Goal: Book appointment/travel/reservation

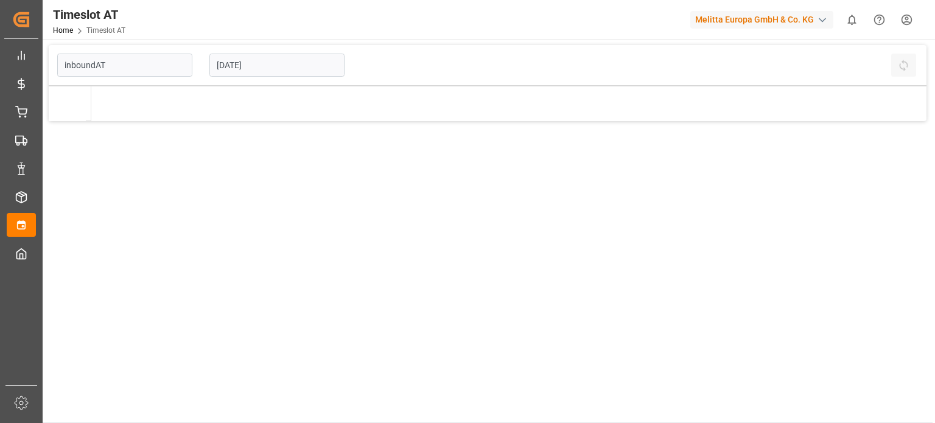
type input "Inbound AT"
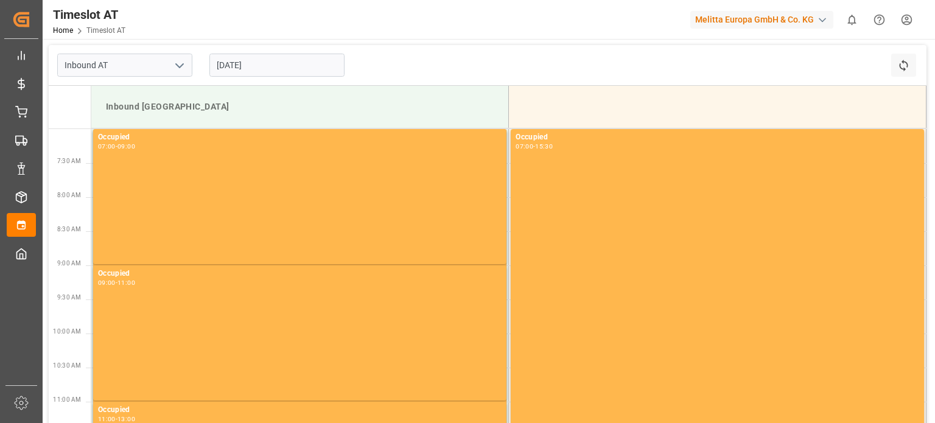
click at [313, 69] on input "[DATE]" at bounding box center [276, 65] width 135 height 23
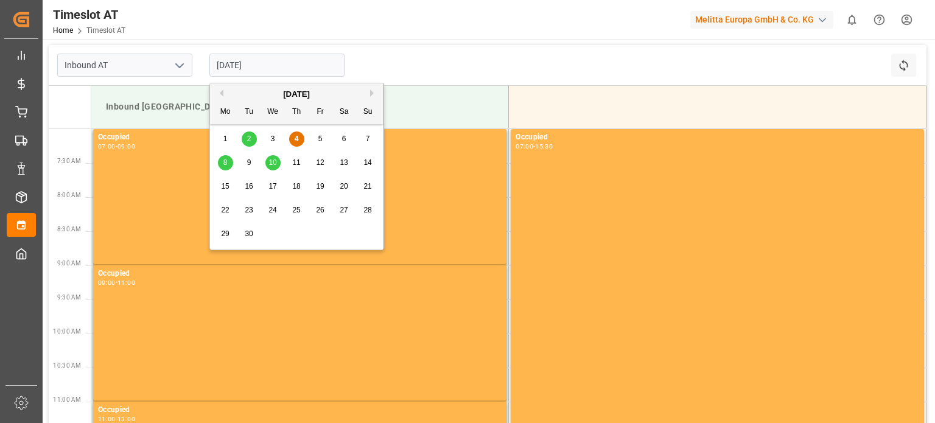
click at [229, 165] on div "8" at bounding box center [225, 163] width 15 height 15
type input "[DATE]"
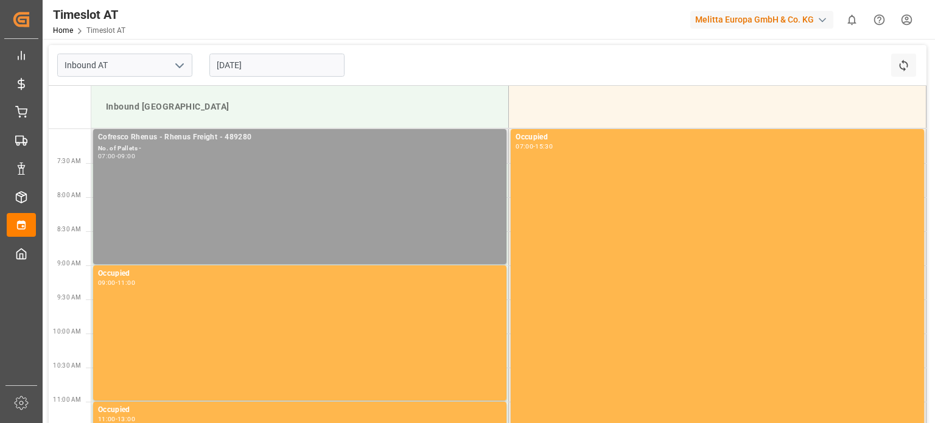
click at [241, 187] on div "Cofresco Rhenus - Rhenus Freight - 489280 No. of Pallets - 07:00 - 09:00" at bounding box center [299, 196] width 403 height 130
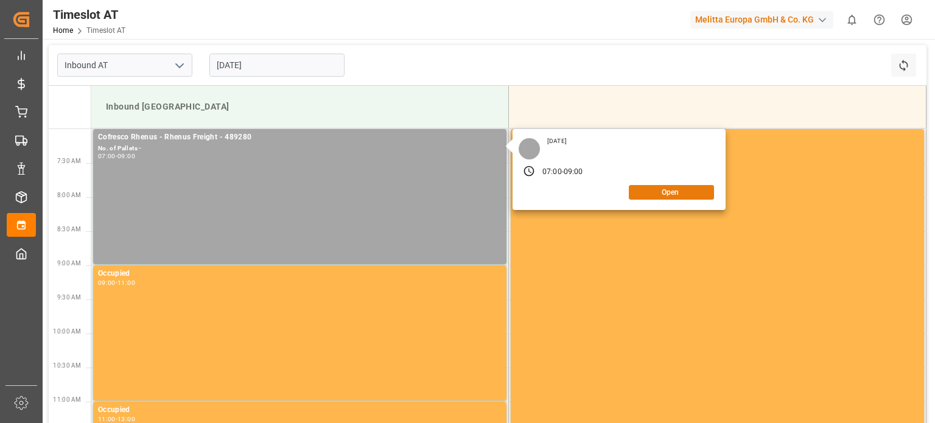
click at [655, 197] on div "[DATE] 07:00 - 09:00 Open" at bounding box center [618, 169] width 213 height 81
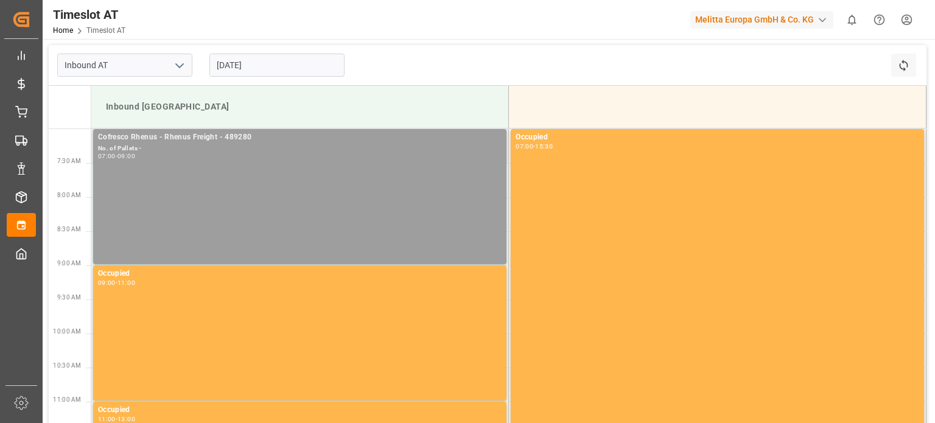
click at [461, 175] on div "Cofresco Rhenus - Rhenus Freight - 489280 No. of Pallets - 07:00 - 09:00" at bounding box center [299, 196] width 403 height 130
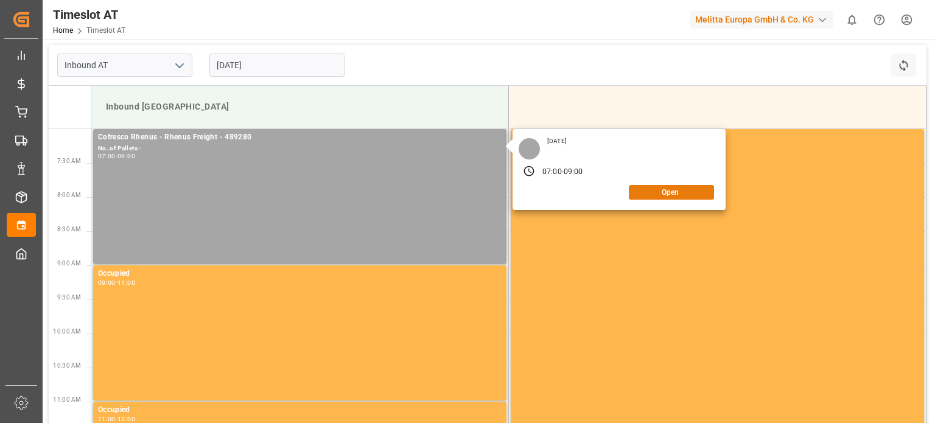
click at [653, 190] on button "Open" at bounding box center [671, 192] width 85 height 15
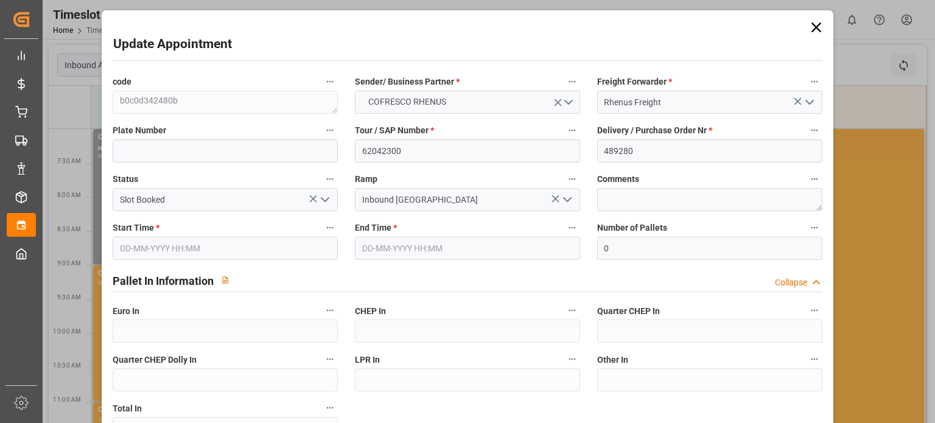
type input "[DATE] 07:00"
type input "[DATE] 09:00"
type input "[DATE] 13:46"
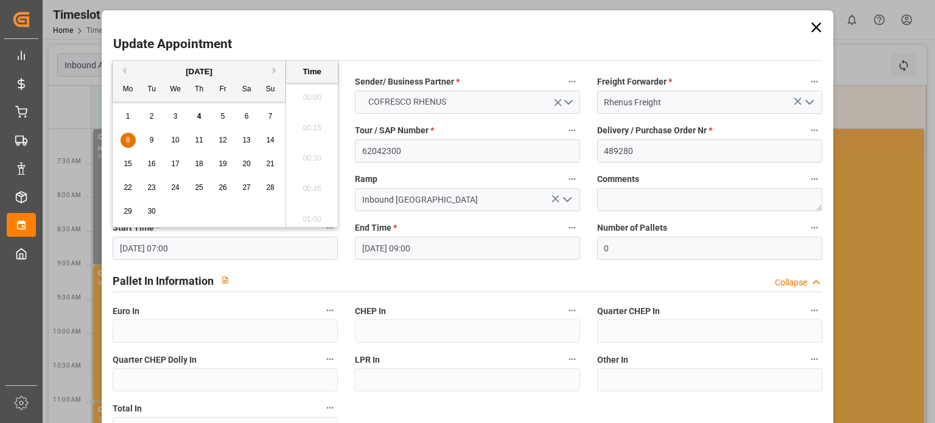
click at [266, 243] on input "[DATE] 07:00" at bounding box center [225, 248] width 225 height 23
drag, startPoint x: 128, startPoint y: 141, endPoint x: 181, endPoint y: 162, distance: 57.9
click at [127, 140] on span "8" at bounding box center [128, 140] width 4 height 9
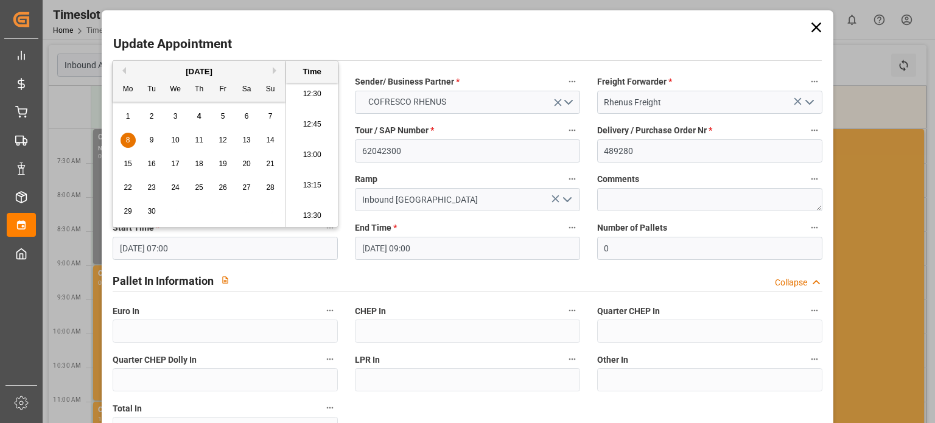
click at [315, 153] on li "13:00" at bounding box center [312, 155] width 52 height 30
type input "[DATE] 13:00"
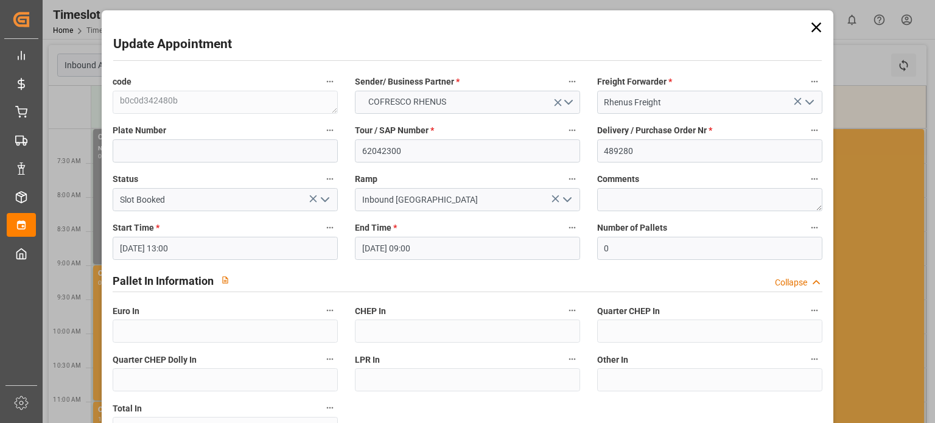
click at [428, 240] on input "[DATE] 09:00" at bounding box center [467, 248] width 225 height 23
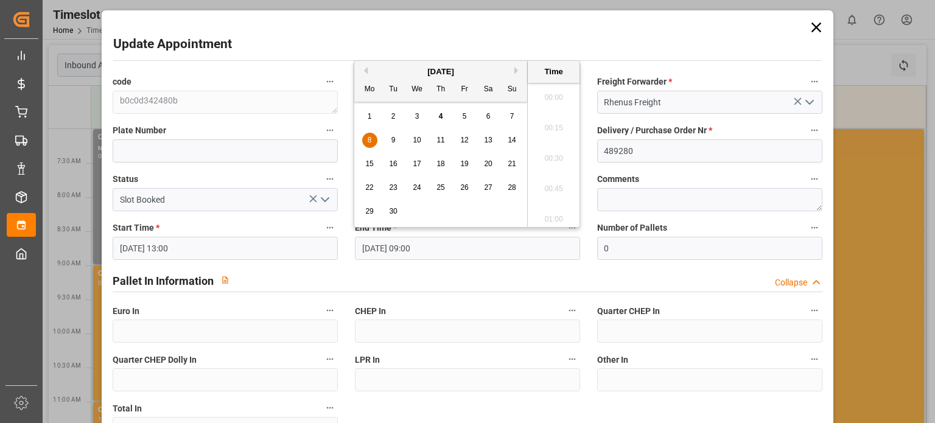
scroll to position [1038, 0]
click at [368, 145] on div "8" at bounding box center [369, 140] width 15 height 15
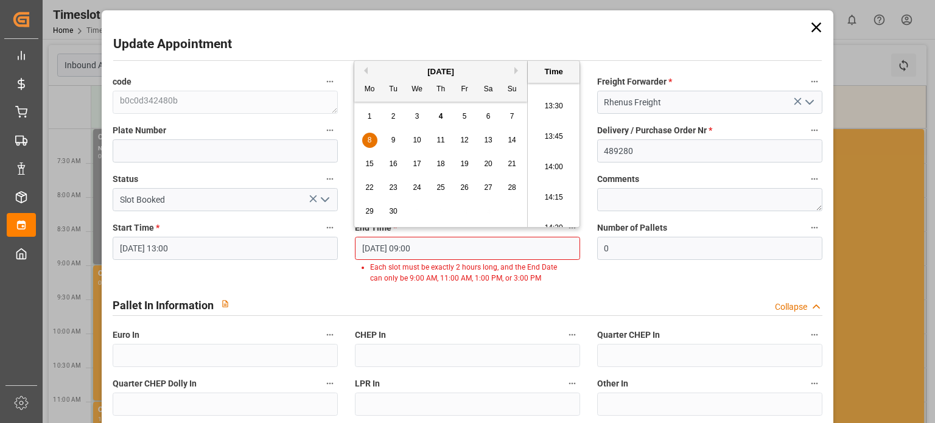
scroll to position [1708, 0]
drag, startPoint x: 558, startPoint y: 206, endPoint x: 565, endPoint y: 218, distance: 13.9
click at [558, 207] on li "15:00" at bounding box center [554, 216] width 52 height 30
type input "[DATE] 15:00"
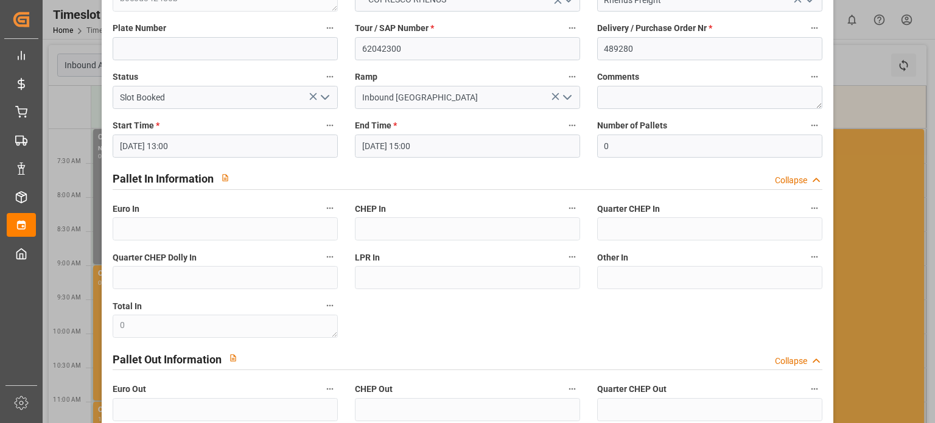
scroll to position [268, 0]
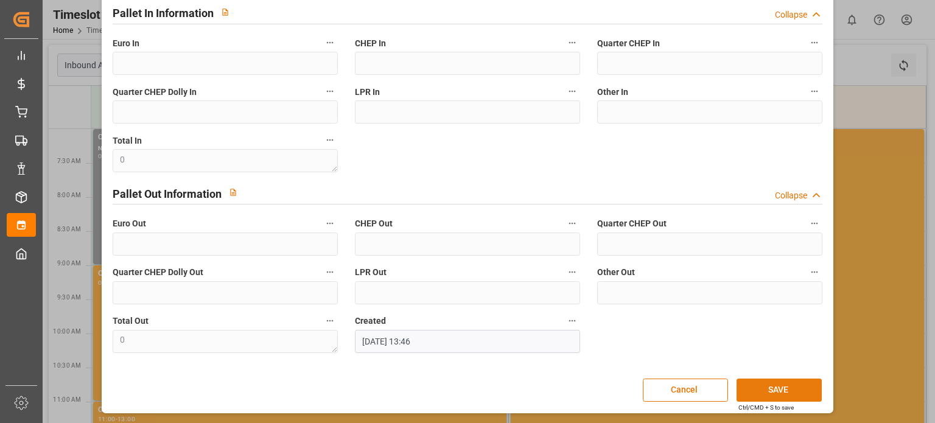
click at [747, 388] on button "SAVE" at bounding box center [778, 390] width 85 height 23
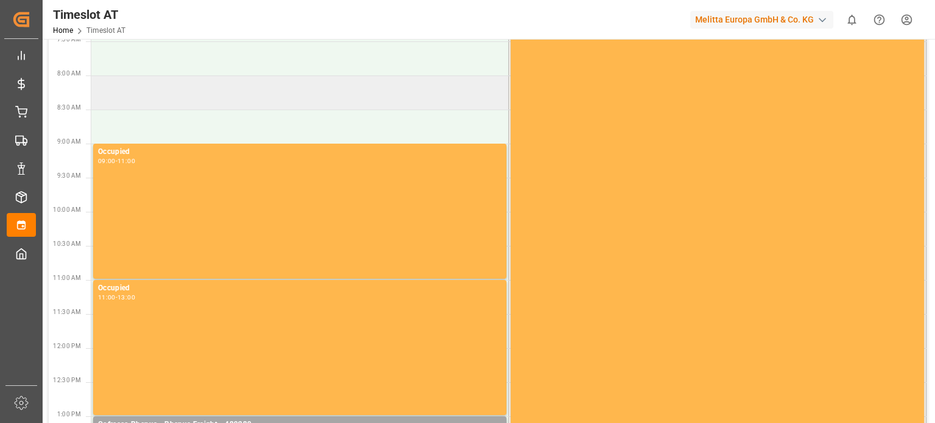
scroll to position [0, 0]
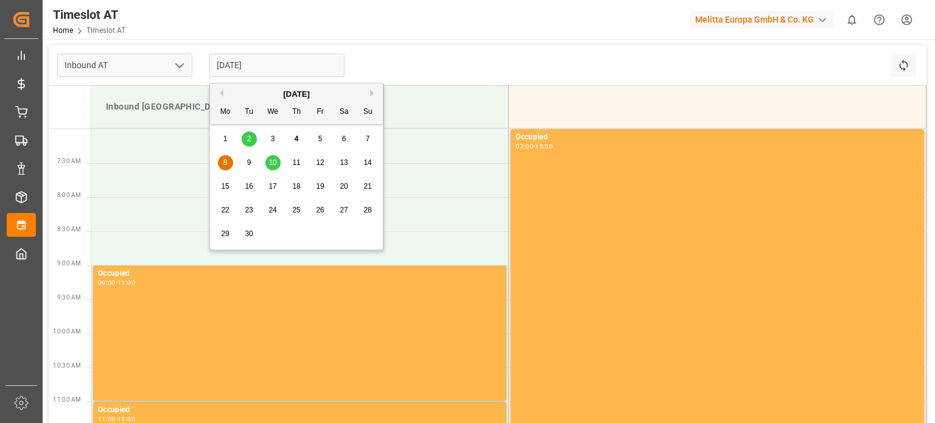
click at [265, 74] on input "[DATE]" at bounding box center [276, 65] width 135 height 23
click at [274, 159] on span "10" at bounding box center [272, 162] width 8 height 9
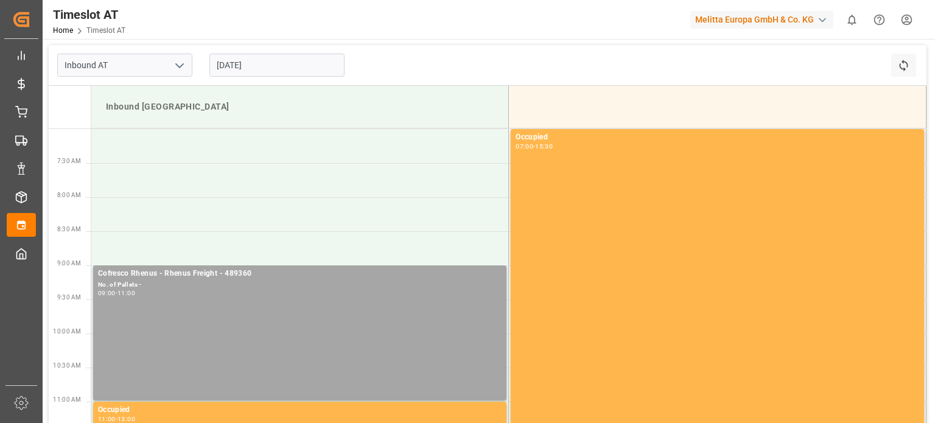
click at [299, 58] on input "[DATE]" at bounding box center [276, 65] width 135 height 23
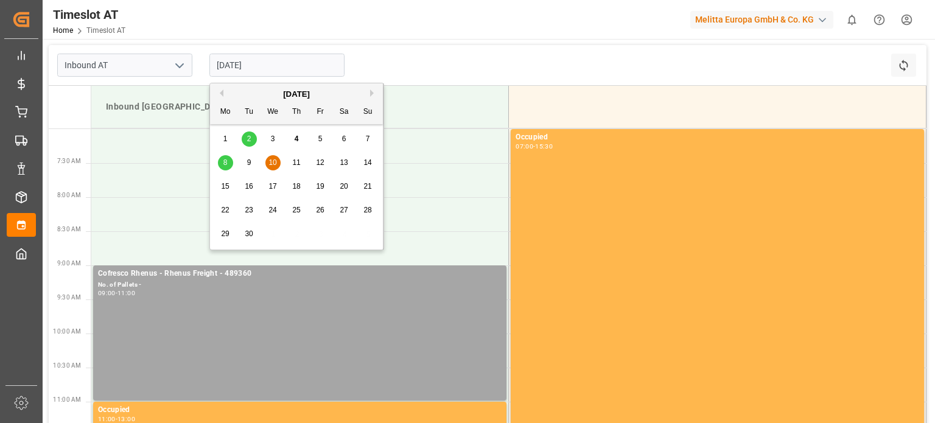
click at [223, 154] on div "8 9 10 11 12 13 14" at bounding box center [297, 163] width 166 height 24
click at [223, 159] on span "8" at bounding box center [225, 162] width 4 height 9
type input "[DATE]"
